Goal: Contribute content: Contribute content

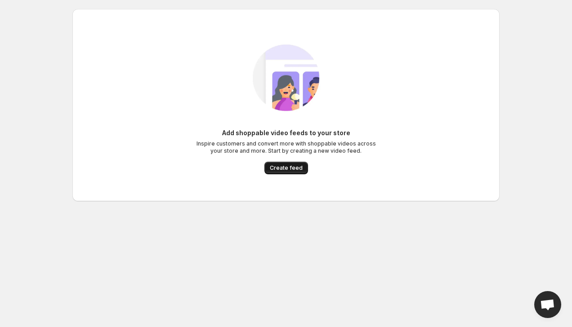
click at [286, 169] on span "Create feed" at bounding box center [286, 168] width 33 height 7
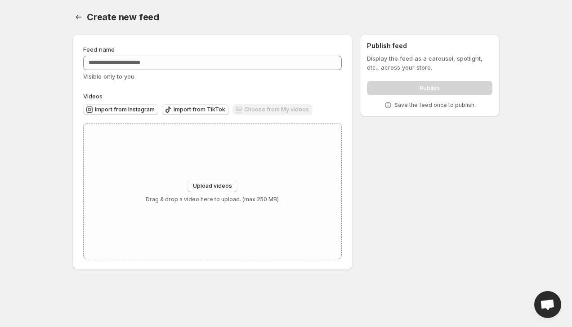
click at [264, 109] on div "Choose from My videos" at bounding box center [272, 110] width 80 height 12
click at [216, 189] on span "Upload videos" at bounding box center [212, 186] width 39 height 7
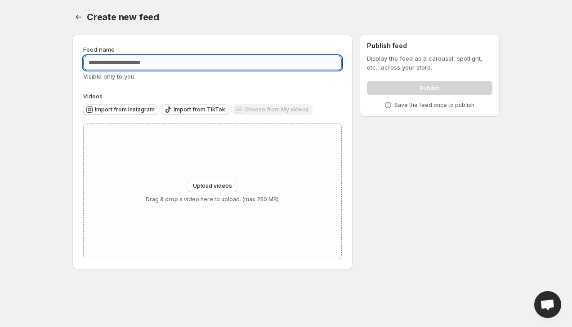
click at [134, 61] on input "Feed name" at bounding box center [212, 63] width 259 height 14
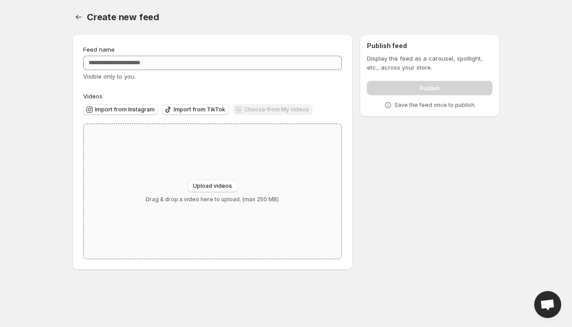
click at [268, 162] on div "Upload videos Drag & drop a video here to upload. (max 250 MB)" at bounding box center [213, 191] width 258 height 135
click at [80, 16] on icon "Settings" at bounding box center [78, 17] width 9 height 9
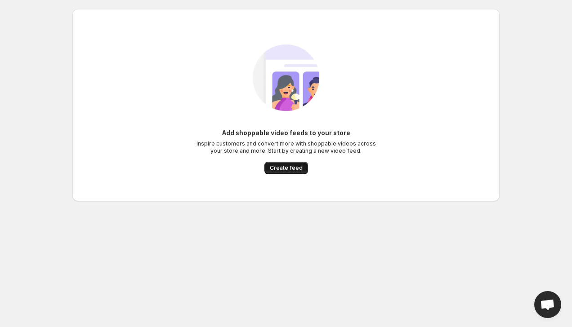
click at [272, 166] on span "Create feed" at bounding box center [286, 168] width 33 height 7
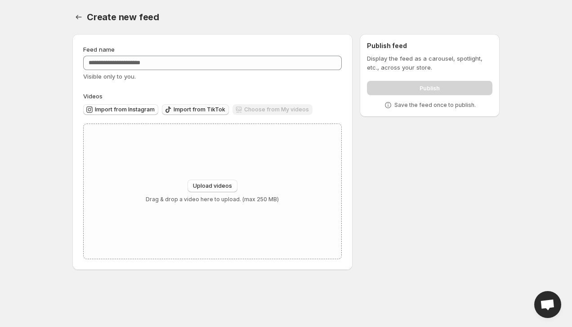
click at [180, 109] on span "Import from TikTok" at bounding box center [200, 109] width 52 height 7
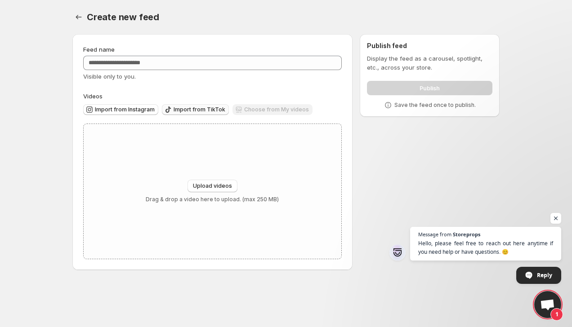
click at [196, 110] on span "Import from TikTok" at bounding box center [200, 109] width 52 height 7
click at [395, 174] on div "Feed name Visible only to you. Videos Import from Instagram Import from TikTok …" at bounding box center [282, 154] width 434 height 254
click at [198, 185] on span "Upload videos" at bounding box center [212, 186] width 39 height 7
type input "**********"
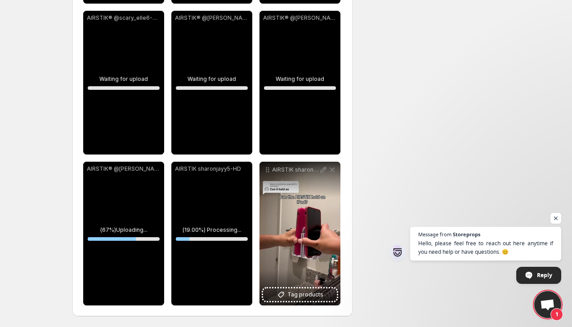
scroll to position [280, 0]
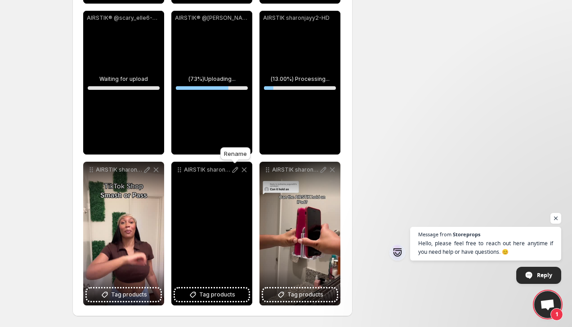
click at [234, 170] on icon at bounding box center [235, 170] width 6 height 6
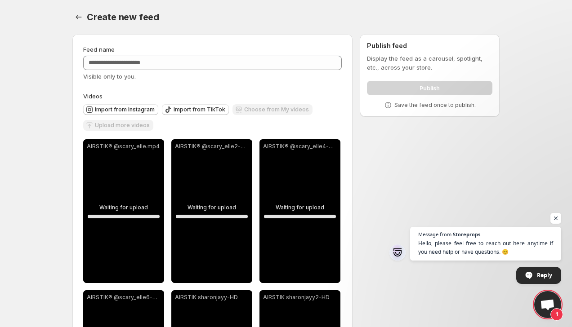
scroll to position [0, 0]
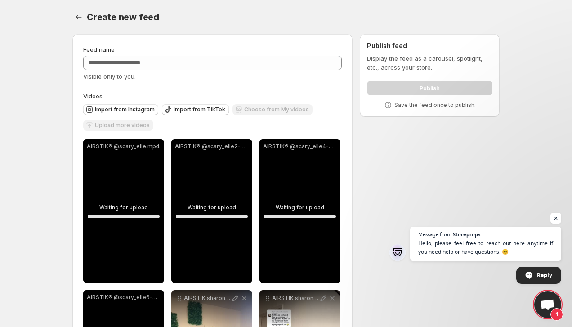
click at [50, 95] on body "**********" at bounding box center [286, 163] width 572 height 327
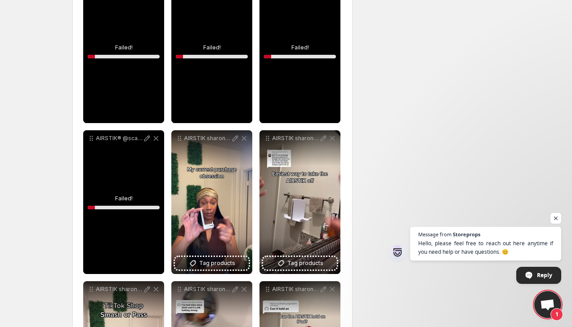
scroll to position [185, 0]
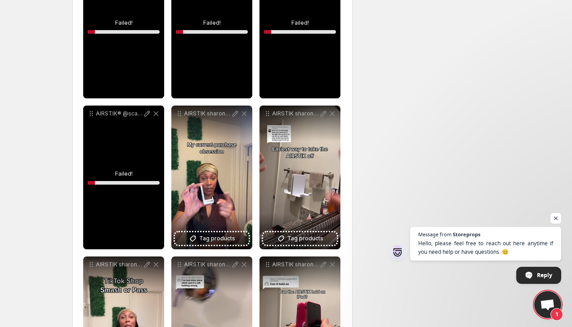
click at [144, 135] on div "AIRSTIK® @scary_elle6-HD.mp4" at bounding box center [123, 178] width 81 height 144
drag, startPoint x: 125, startPoint y: 145, endPoint x: 134, endPoint y: 139, distance: 10.7
click at [125, 145] on div "AIRSTIK® @scary_elle6-HD.mp4" at bounding box center [123, 178] width 81 height 144
click at [157, 113] on icon at bounding box center [156, 114] width 5 height 5
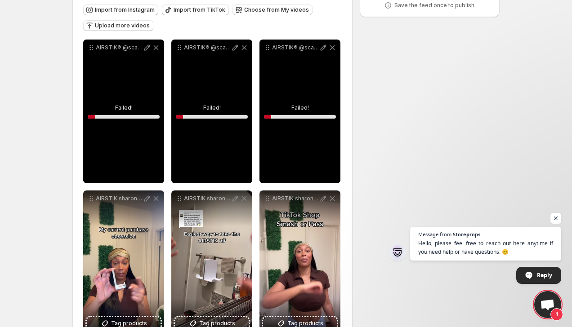
scroll to position [99, 0]
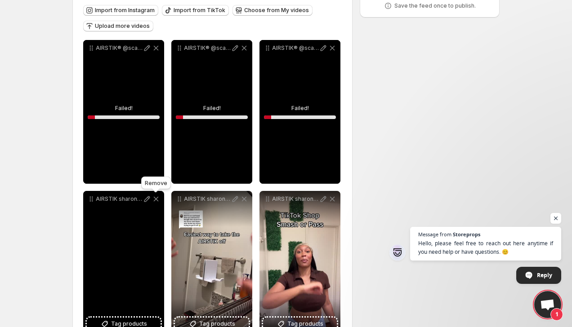
drag, startPoint x: 156, startPoint y: 200, endPoint x: 160, endPoint y: 113, distance: 86.8
click at [156, 200] on icon at bounding box center [156, 199] width 5 height 5
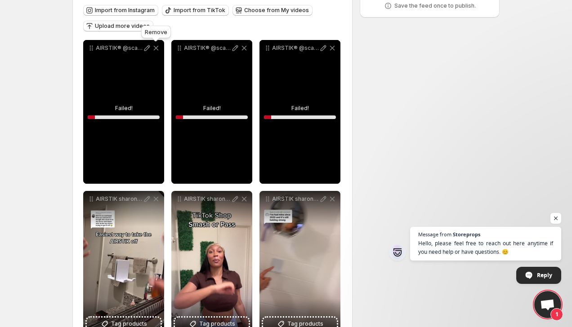
click at [155, 48] on icon at bounding box center [156, 48] width 9 height 9
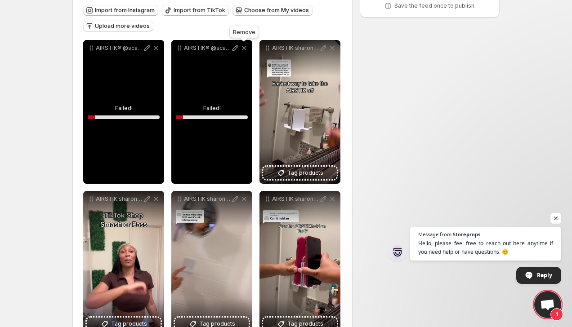
click at [244, 49] on icon at bounding box center [244, 48] width 5 height 5
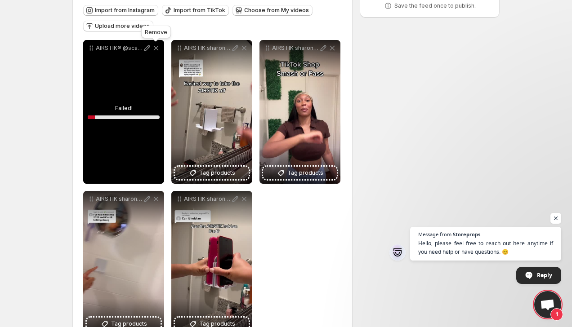
click at [154, 48] on icon at bounding box center [156, 48] width 9 height 9
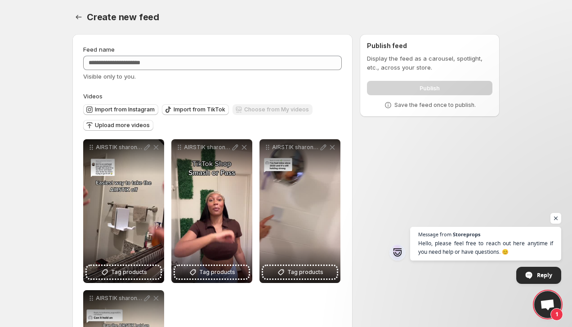
scroll to position [0, 0]
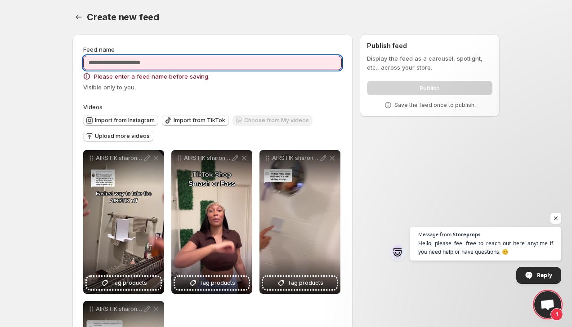
click at [116, 64] on input "Feed name" at bounding box center [212, 63] width 259 height 14
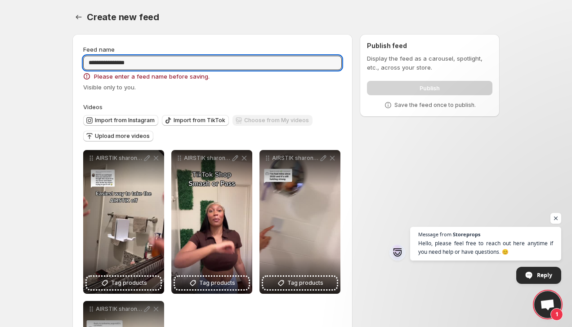
type input "**********"
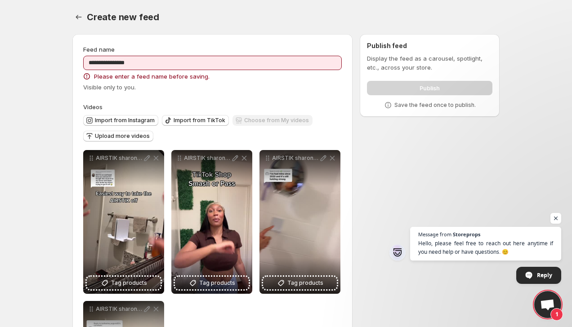
click at [371, 142] on div "**********" at bounding box center [282, 247] width 434 height 440
click at [261, 120] on div "Choose from My videos" at bounding box center [272, 121] width 80 height 12
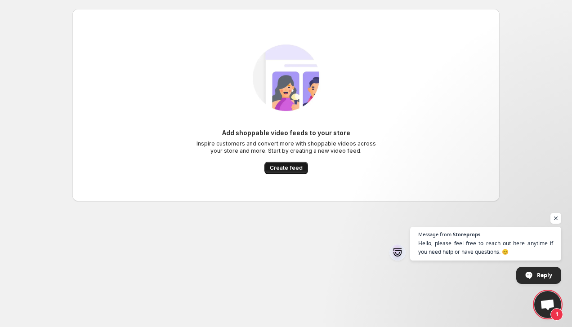
click at [267, 164] on button "Create feed" at bounding box center [286, 168] width 44 height 13
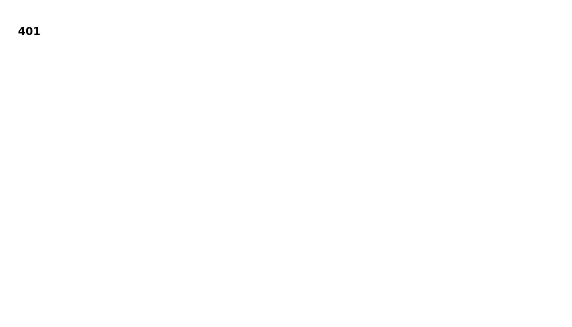
click at [33, 36] on h1 "401" at bounding box center [286, 31] width 536 height 13
